Goal: Information Seeking & Learning: Check status

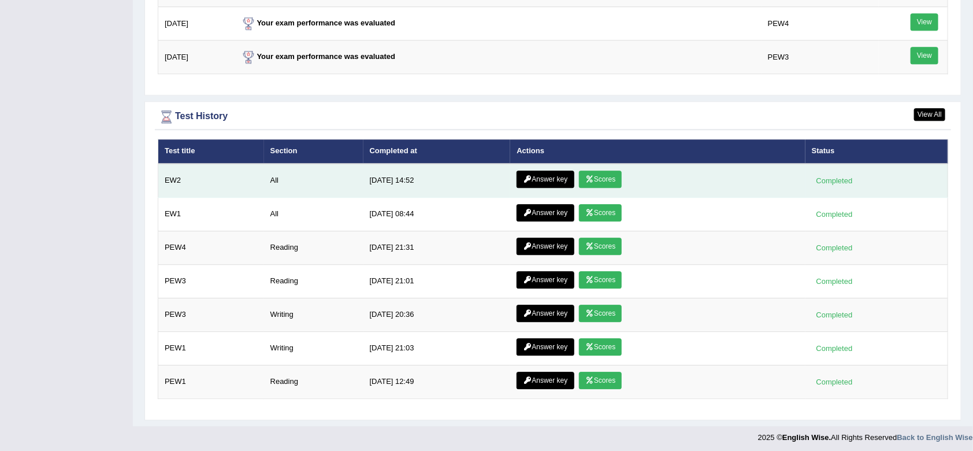
scroll to position [1512, 0]
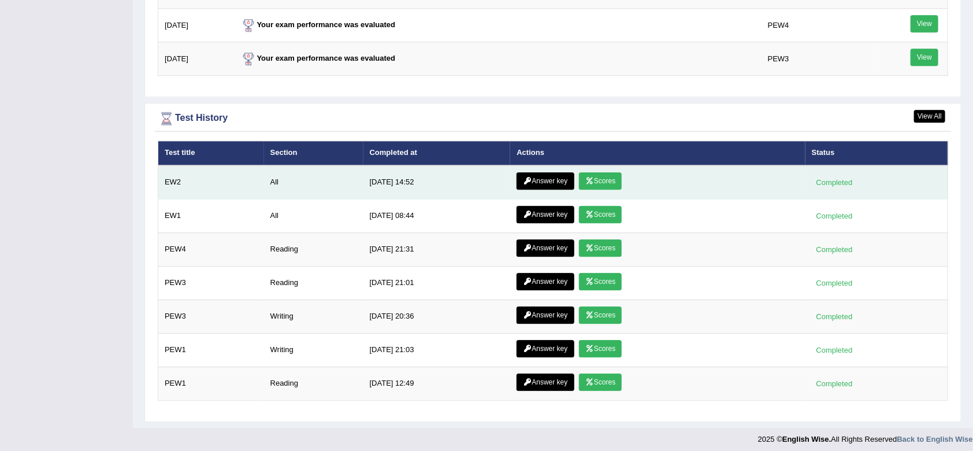
click at [603, 179] on link "Scores" at bounding box center [600, 180] width 43 height 17
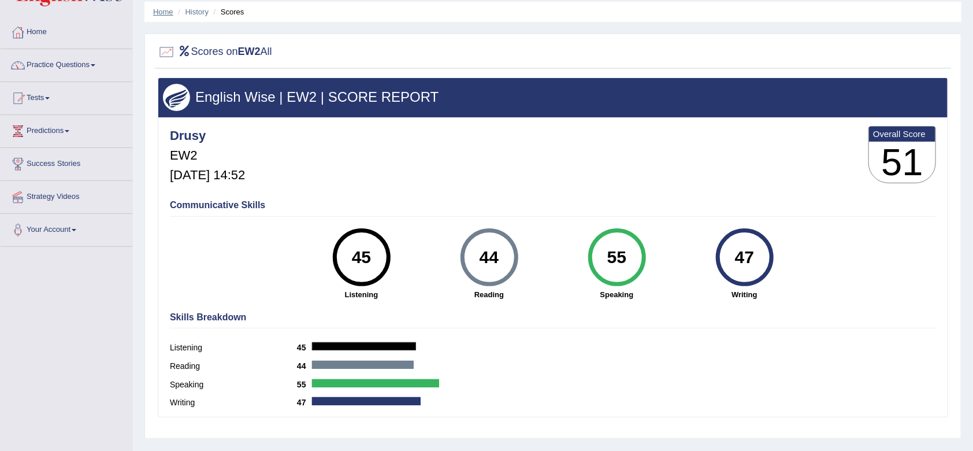
click at [162, 8] on link "Home" at bounding box center [163, 12] width 20 height 9
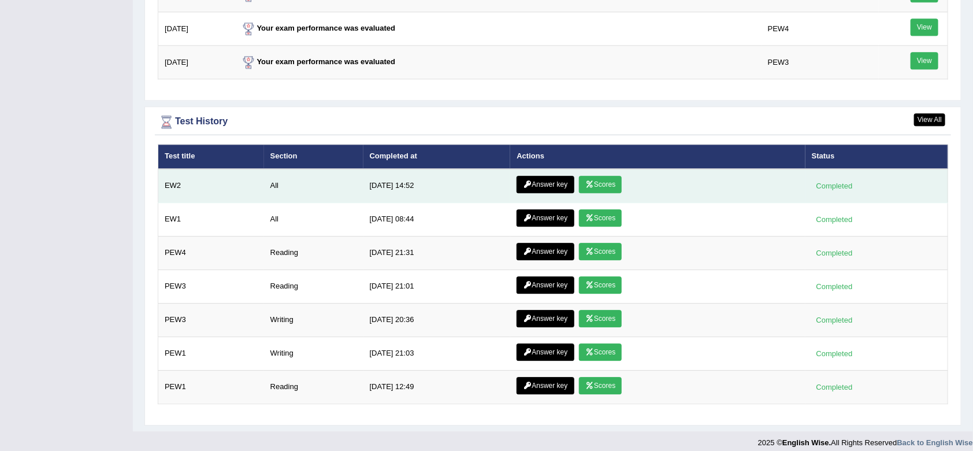
scroll to position [1514, 0]
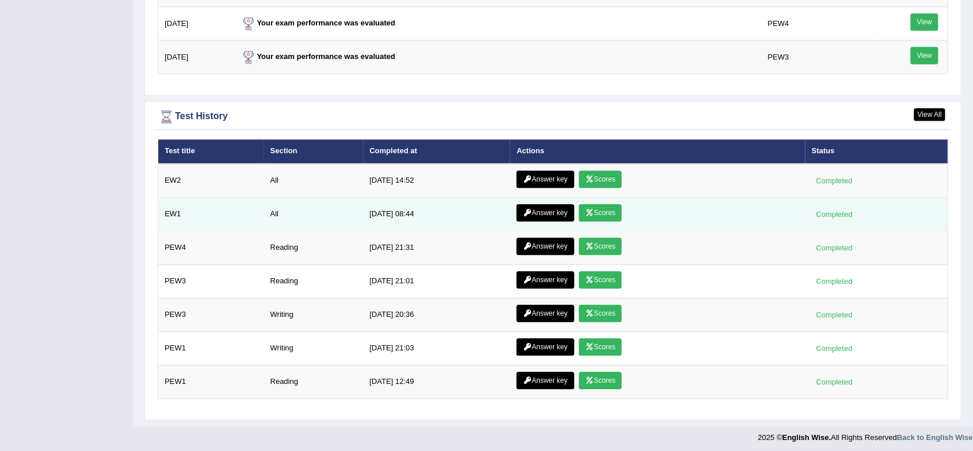
click at [536, 210] on link "Answer key" at bounding box center [544, 212] width 57 height 17
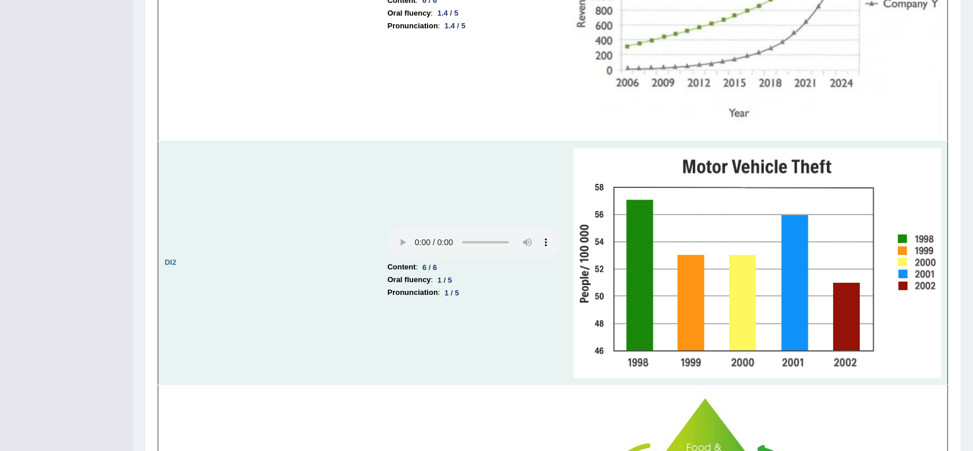
click at [250, 199] on td at bounding box center [288, 262] width 186 height 243
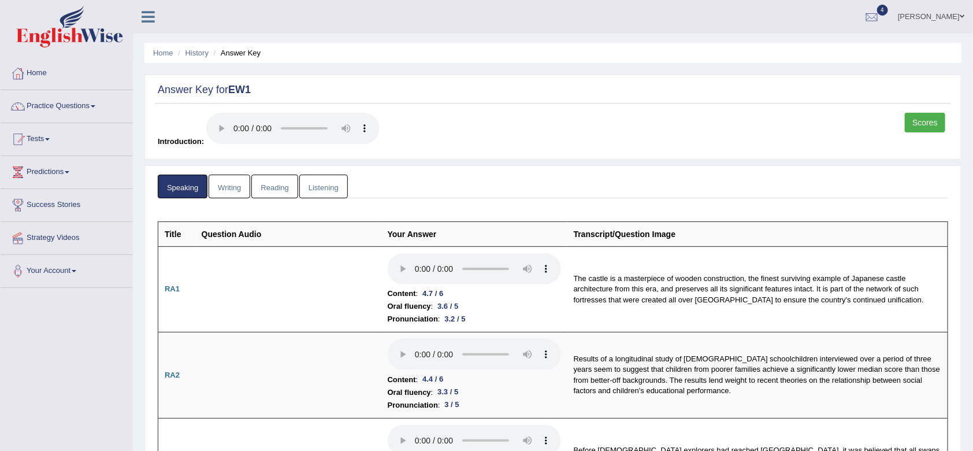
click at [920, 118] on link "Scores" at bounding box center [925, 123] width 40 height 20
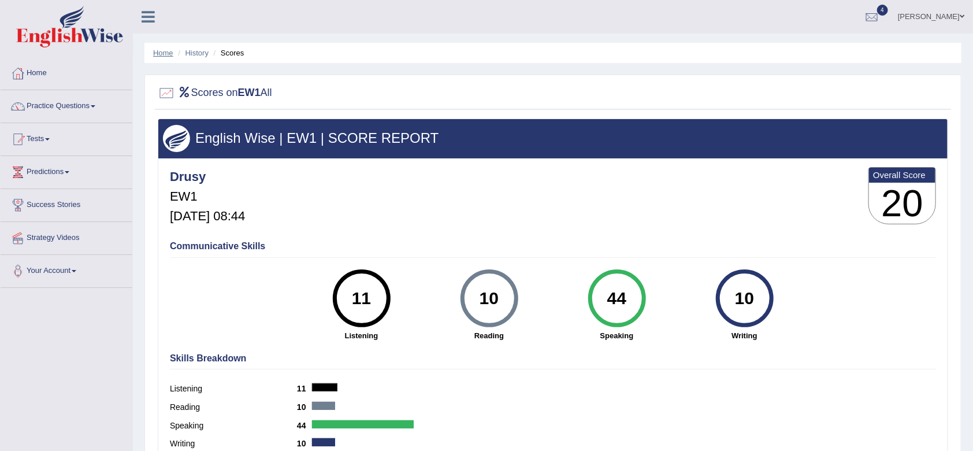
click at [159, 55] on link "Home" at bounding box center [163, 53] width 20 height 9
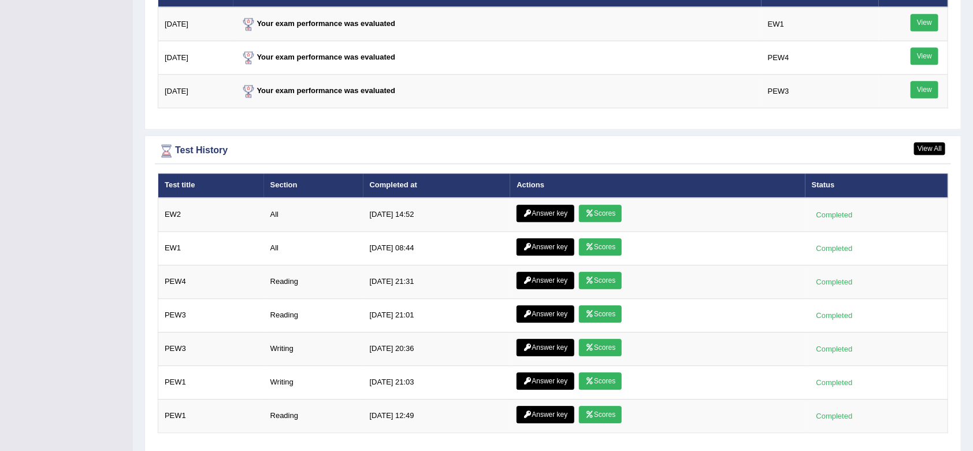
scroll to position [1514, 0]
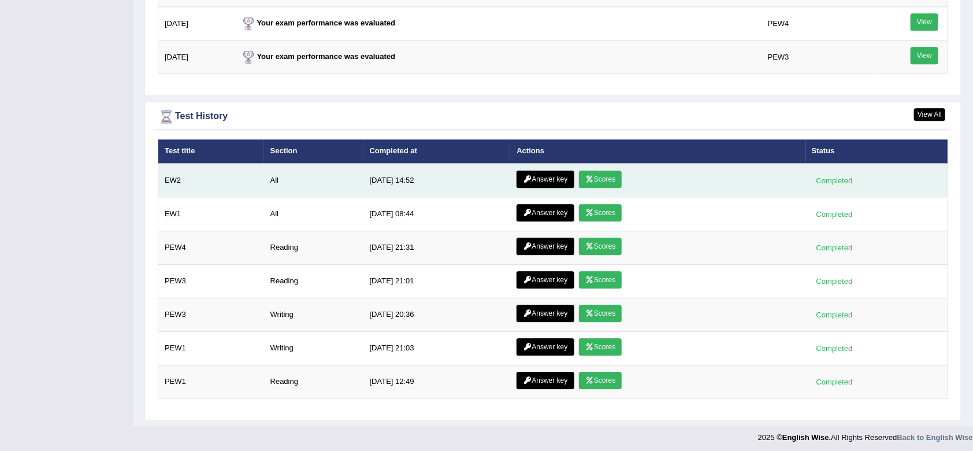
click at [604, 173] on link "Scores" at bounding box center [600, 178] width 43 height 17
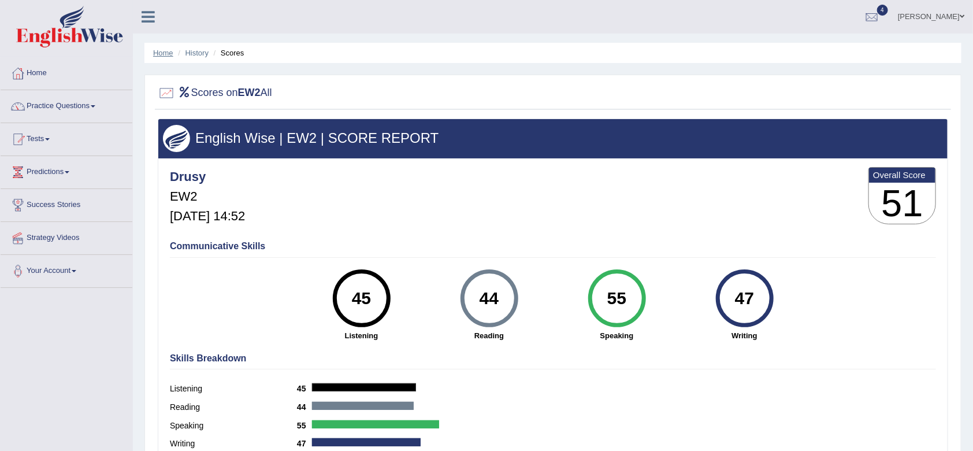
click at [167, 53] on link "Home" at bounding box center [163, 53] width 20 height 9
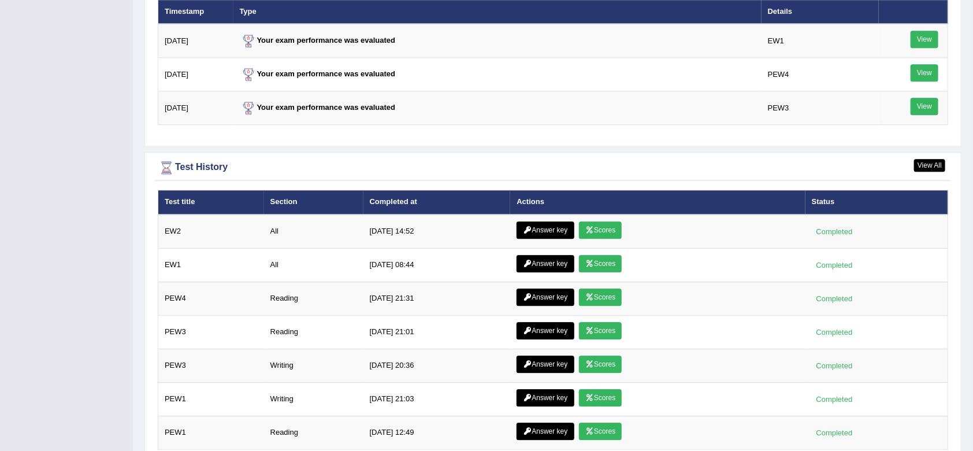
scroll to position [1514, 0]
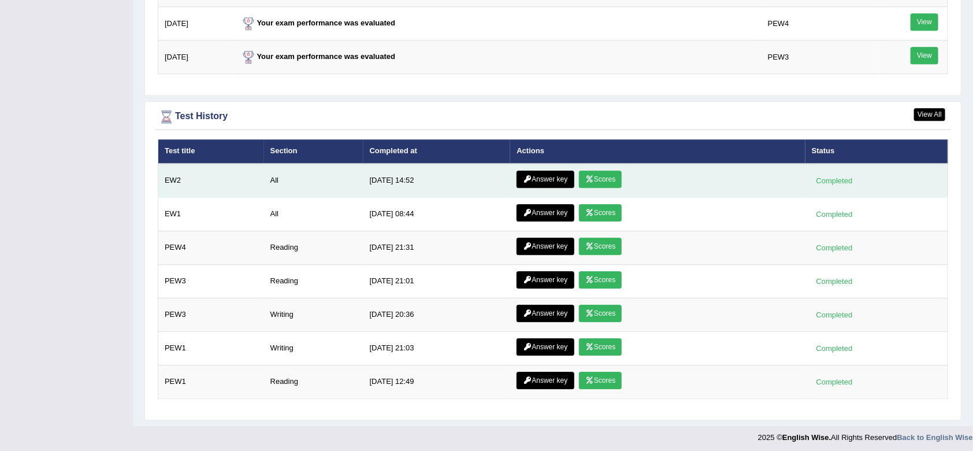
click at [534, 176] on link "Answer key" at bounding box center [544, 178] width 57 height 17
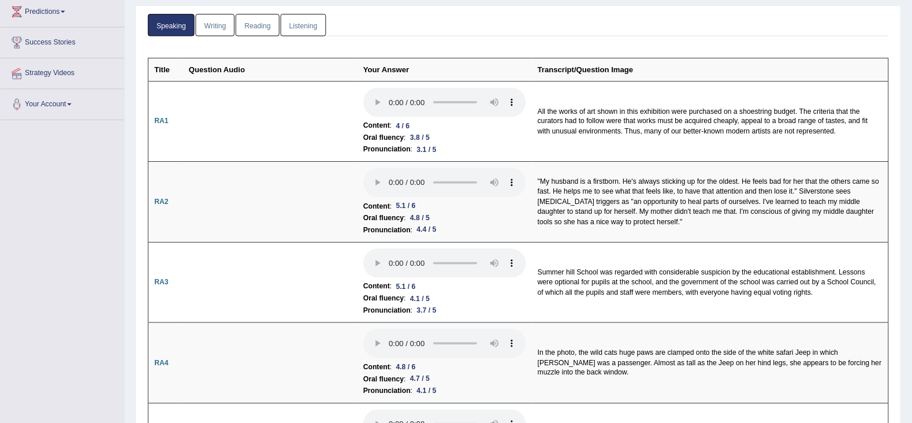
scroll to position [159, 0]
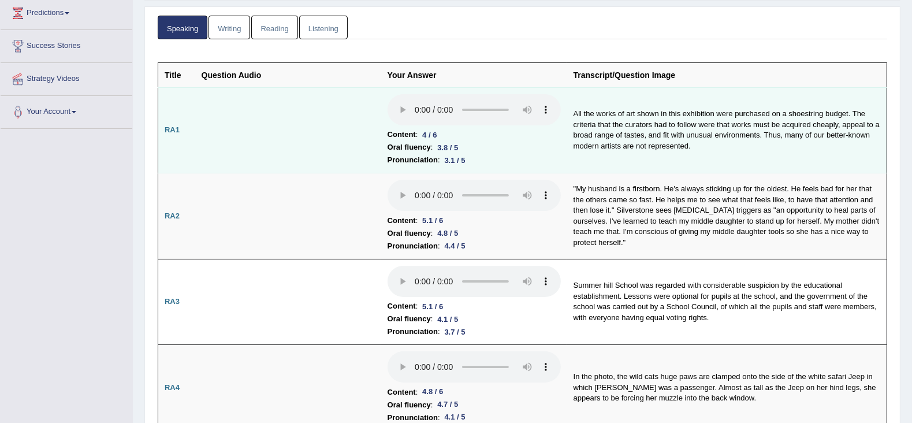
drag, startPoint x: 750, startPoint y: 1, endPoint x: 315, endPoint y: 116, distance: 450.1
click at [315, 116] on td at bounding box center [288, 130] width 186 height 86
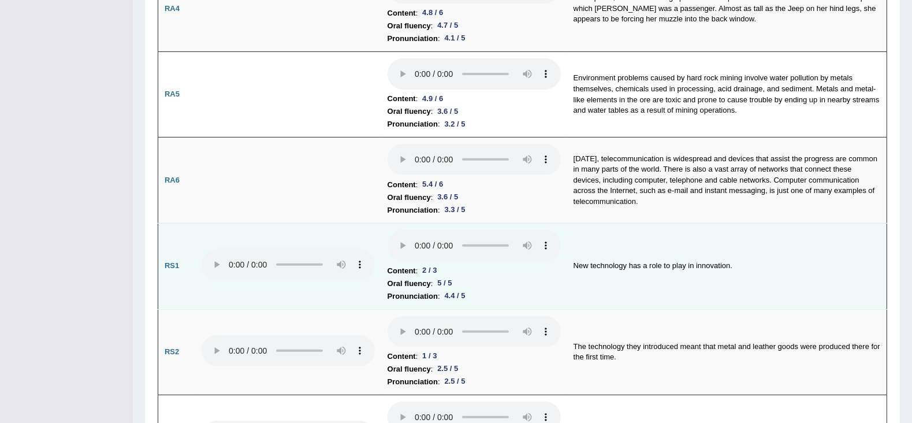
scroll to position [560, 0]
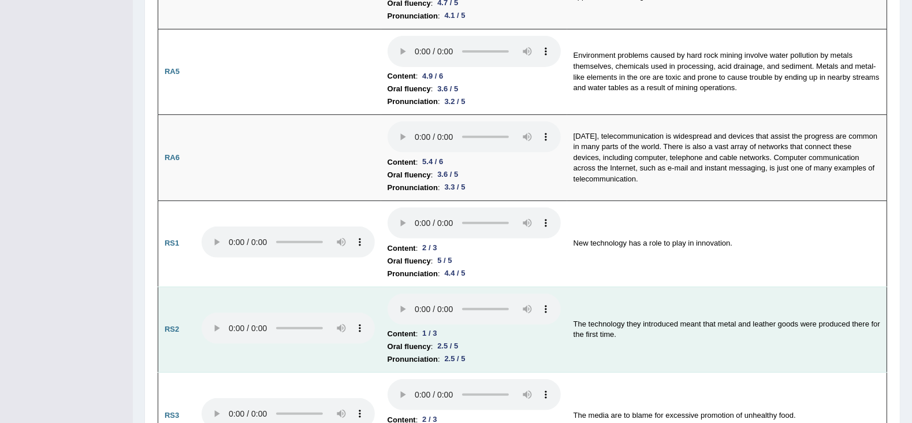
click at [325, 348] on td at bounding box center [288, 330] width 186 height 86
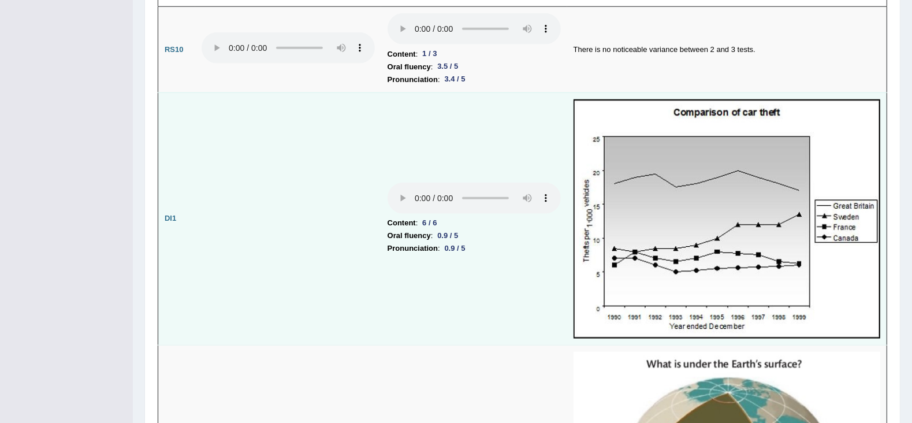
scroll to position [1522, 0]
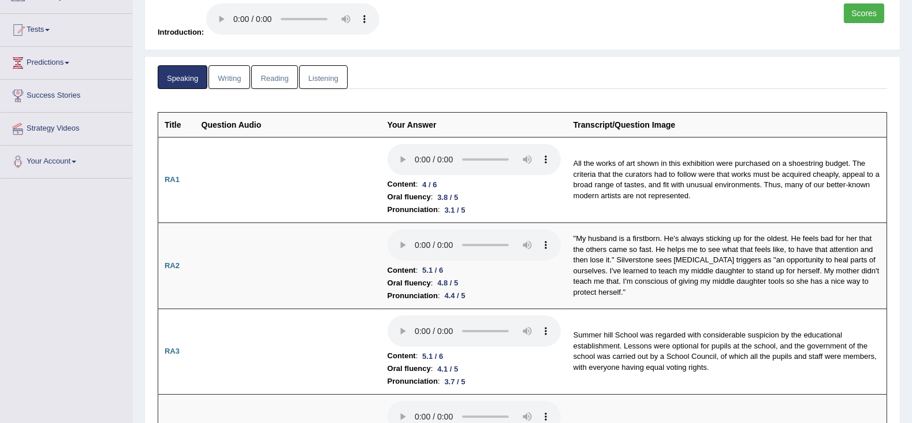
scroll to position [0, 0]
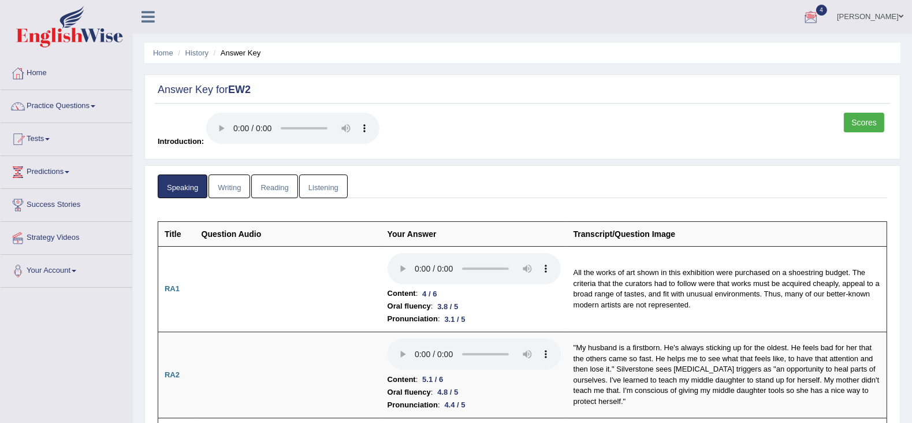
click at [38, 75] on link "Home" at bounding box center [67, 71] width 132 height 29
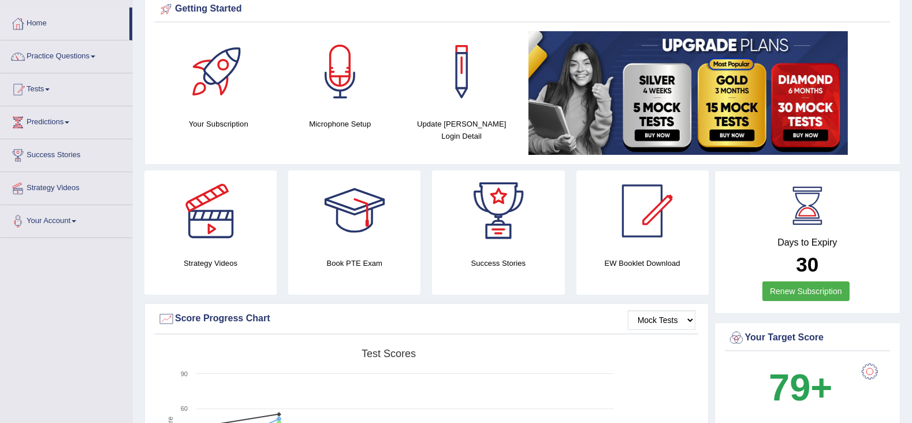
scroll to position [46, 0]
